Goal: Use online tool/utility

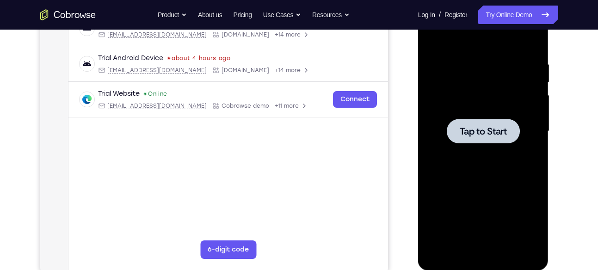
click at [489, 127] on span "Tap to Start" at bounding box center [483, 131] width 47 height 9
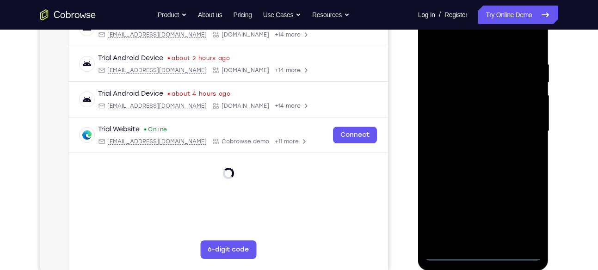
click at [480, 256] on div at bounding box center [483, 131] width 116 height 259
click at [480, 244] on div at bounding box center [483, 131] width 116 height 259
click at [516, 207] on div at bounding box center [483, 131] width 116 height 259
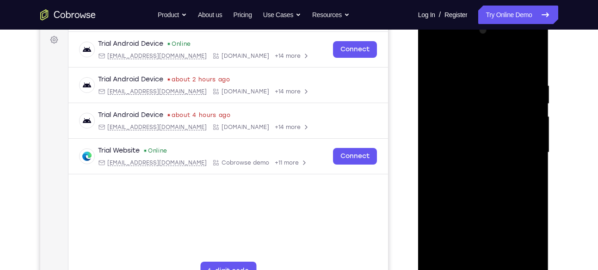
scroll to position [125, 0]
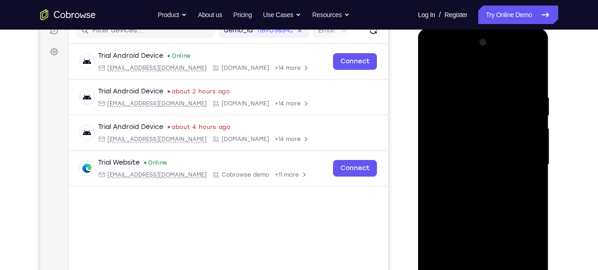
click at [528, 55] on div at bounding box center [483, 164] width 116 height 259
click at [473, 120] on div at bounding box center [483, 164] width 116 height 259
click at [510, 167] on div at bounding box center [483, 164] width 116 height 259
click at [489, 132] on div at bounding box center [483, 164] width 116 height 259
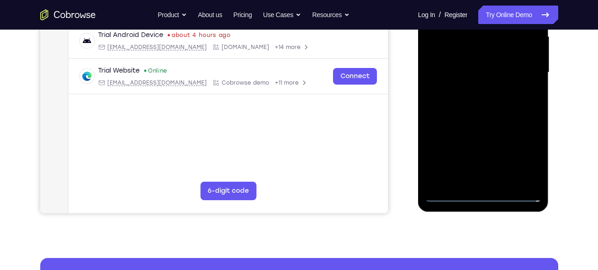
scroll to position [216, 0]
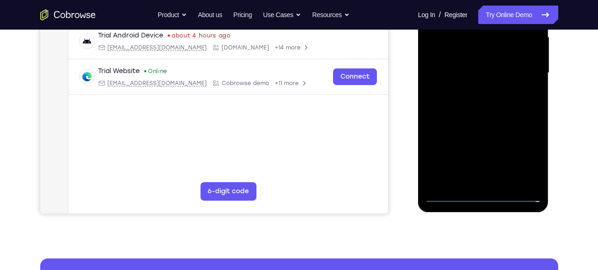
click at [446, 196] on div at bounding box center [483, 73] width 116 height 259
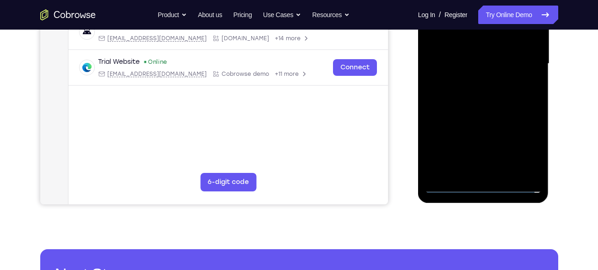
scroll to position [227, 0]
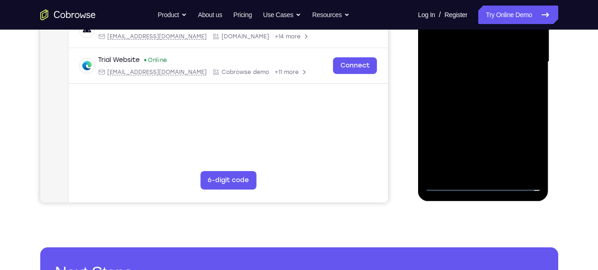
click at [447, 178] on div at bounding box center [483, 62] width 116 height 259
click at [449, 178] on div at bounding box center [483, 62] width 116 height 259
click at [449, 187] on div at bounding box center [483, 62] width 116 height 259
click at [519, 144] on div at bounding box center [483, 62] width 116 height 259
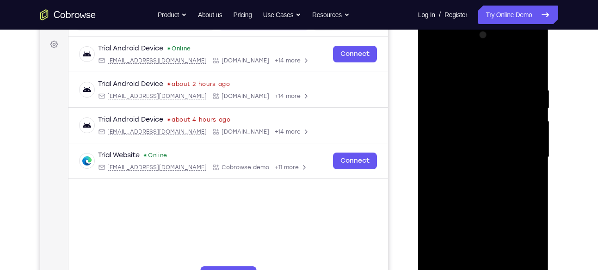
scroll to position [120, 0]
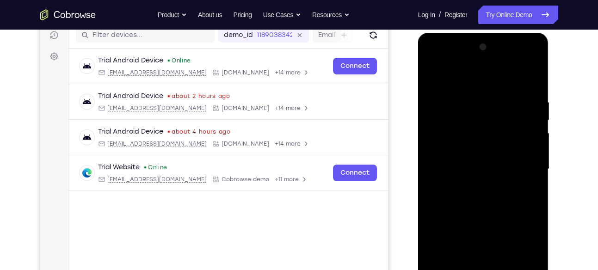
click at [457, 77] on div at bounding box center [483, 169] width 116 height 259
click at [517, 171] on div at bounding box center [483, 169] width 116 height 259
click at [471, 188] on div at bounding box center [483, 169] width 116 height 259
click at [472, 186] on div at bounding box center [483, 169] width 116 height 259
click at [477, 125] on div at bounding box center [483, 169] width 116 height 259
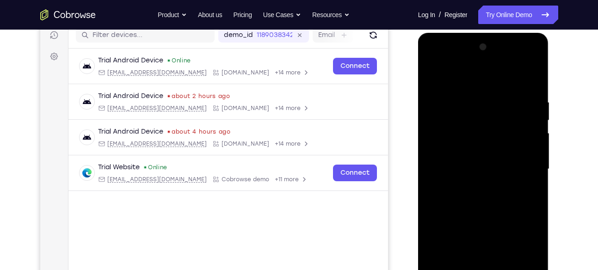
click at [468, 168] on div at bounding box center [483, 169] width 116 height 259
click at [472, 203] on div at bounding box center [483, 169] width 116 height 259
click at [476, 194] on div at bounding box center [483, 169] width 116 height 259
click at [475, 197] on div at bounding box center [483, 169] width 116 height 259
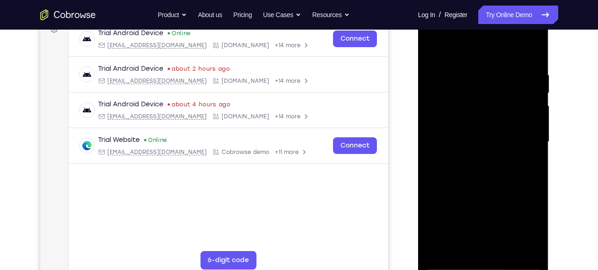
scroll to position [148, 0]
click at [504, 179] on div at bounding box center [483, 141] width 116 height 259
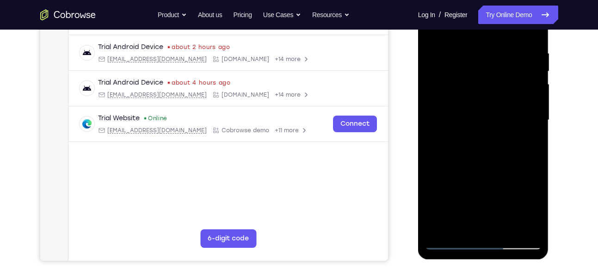
scroll to position [170, 0]
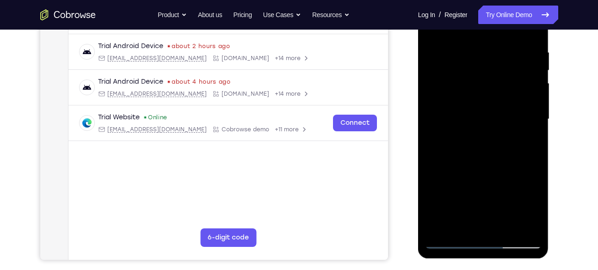
click at [505, 227] on div at bounding box center [483, 119] width 116 height 259
click at [489, 172] on div at bounding box center [483, 119] width 116 height 259
click at [480, 116] on div at bounding box center [483, 119] width 116 height 259
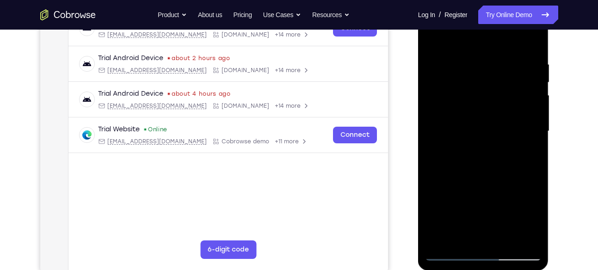
scroll to position [151, 0]
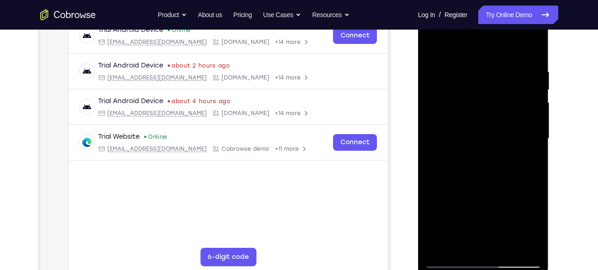
click at [425, 49] on div at bounding box center [483, 138] width 116 height 259
click at [434, 43] on div at bounding box center [483, 138] width 116 height 259
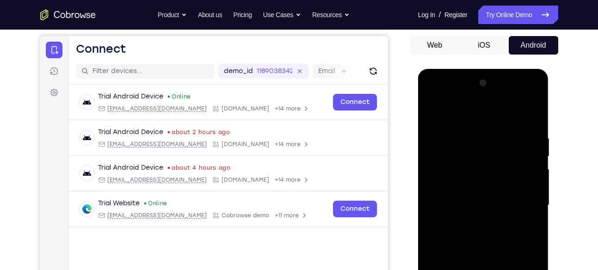
scroll to position [82, 0]
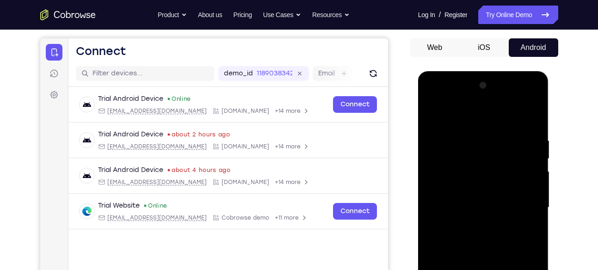
click at [533, 123] on div at bounding box center [483, 207] width 116 height 259
click at [498, 221] on div at bounding box center [483, 207] width 116 height 259
